Goal: Information Seeking & Learning: Learn about a topic

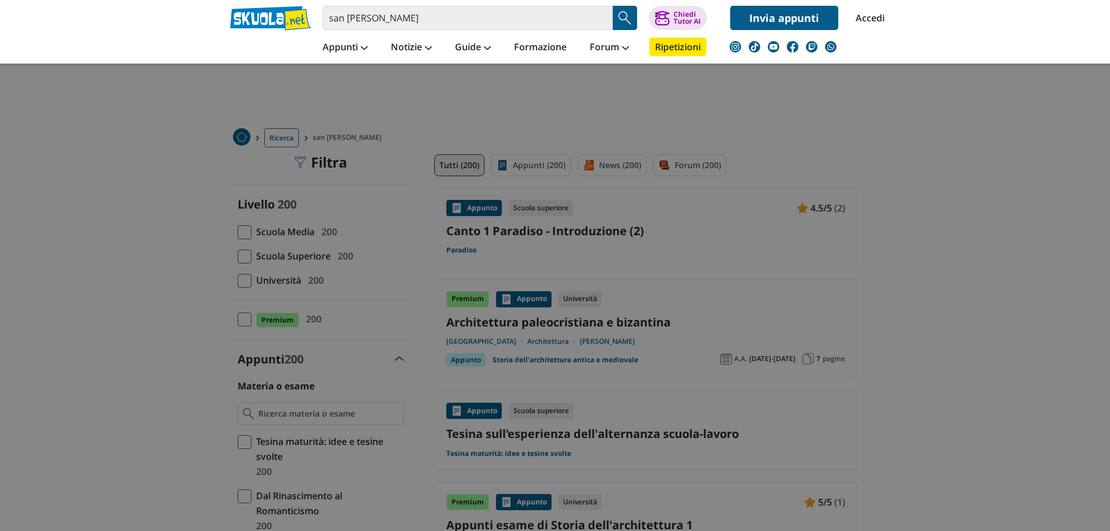
click at [443, 16] on input "san pietro" at bounding box center [468, 18] width 290 height 24
click at [69, 143] on div at bounding box center [555, 265] width 1110 height 531
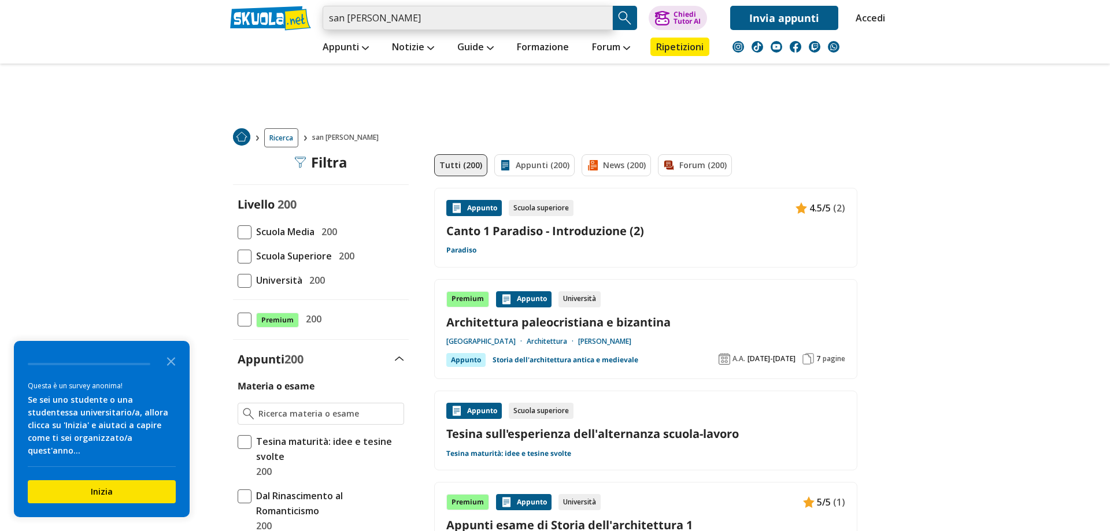
click at [429, 21] on input "san pietro" at bounding box center [468, 18] width 290 height 24
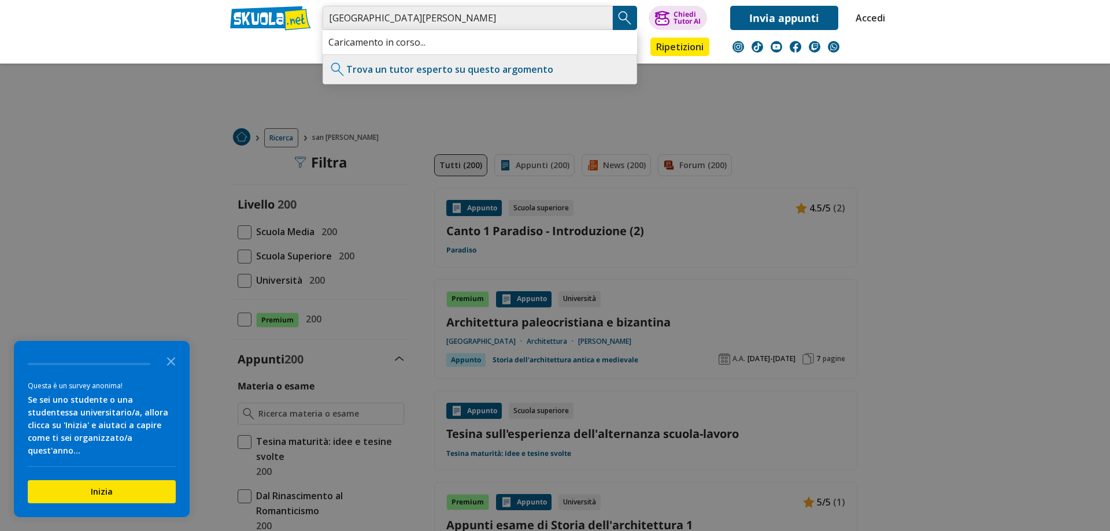
type input "[GEOGRAPHIC_DATA][PERSON_NAME]"
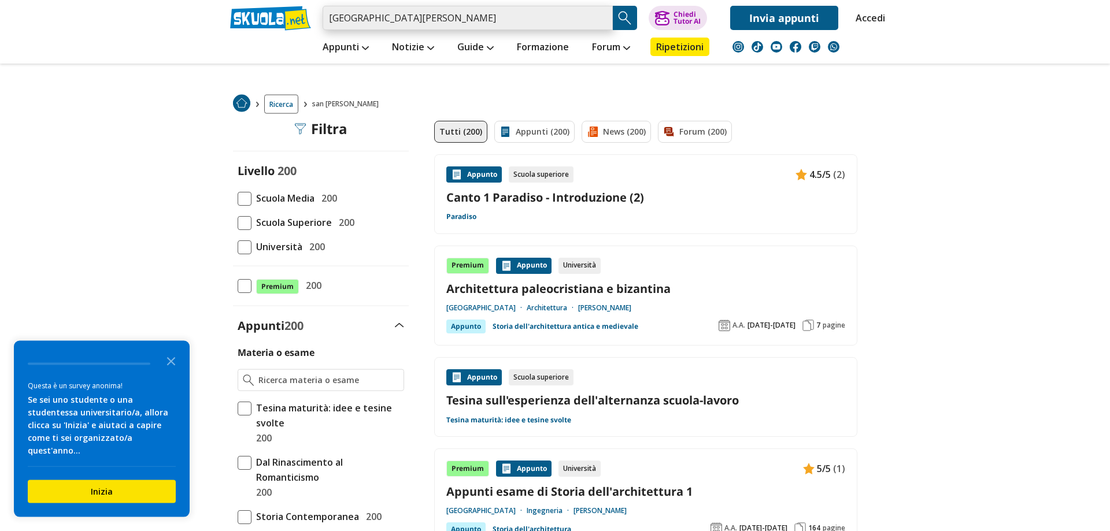
scroll to position [59, 0]
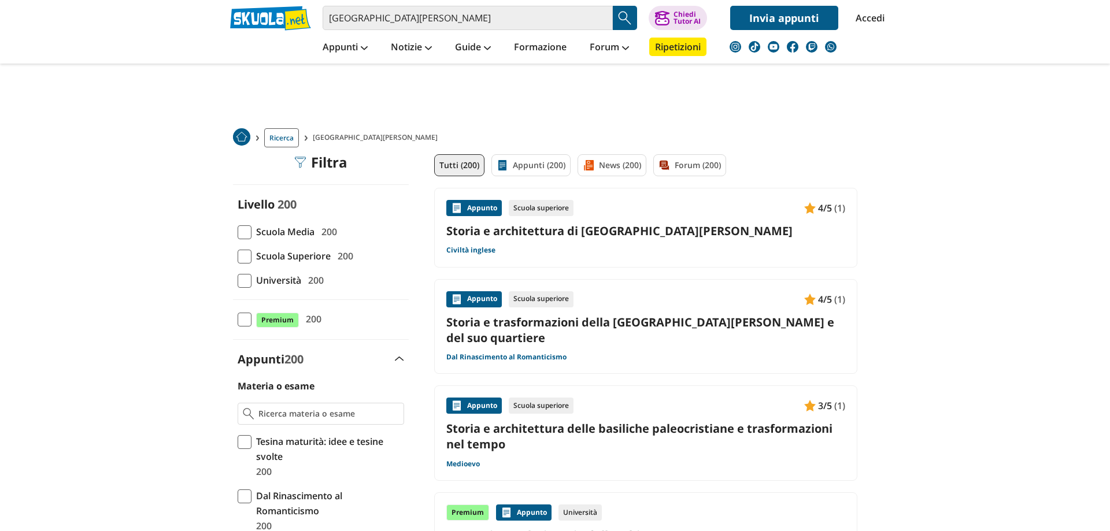
click at [518, 230] on link "Storia e architettura di [GEOGRAPHIC_DATA][PERSON_NAME]" at bounding box center [645, 231] width 399 height 16
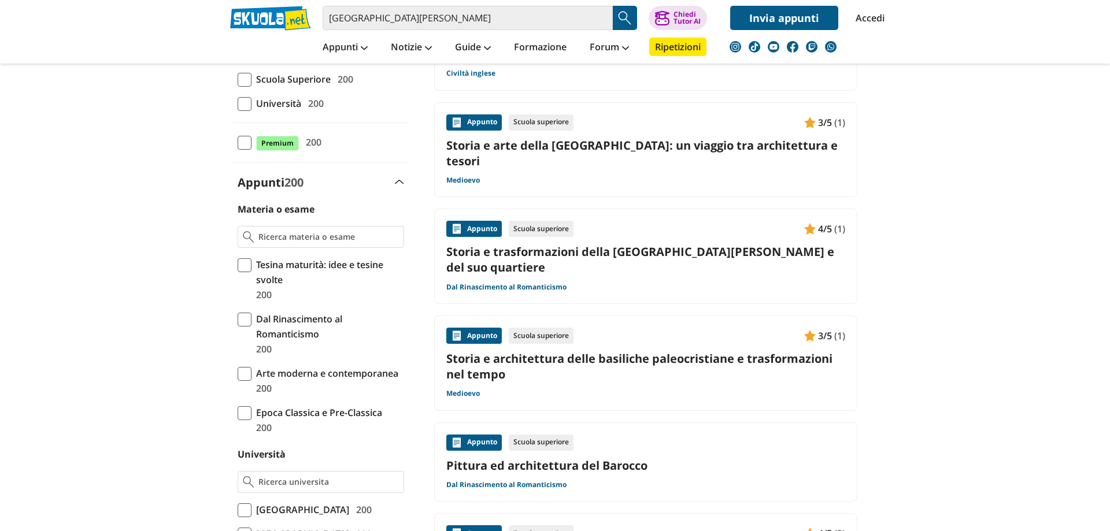
scroll to position [177, 0]
click at [597, 251] on link "Storia e trasformazioni della [GEOGRAPHIC_DATA][PERSON_NAME] e del suo quartiere" at bounding box center [645, 259] width 399 height 31
